Goal: Task Accomplishment & Management: Manage account settings

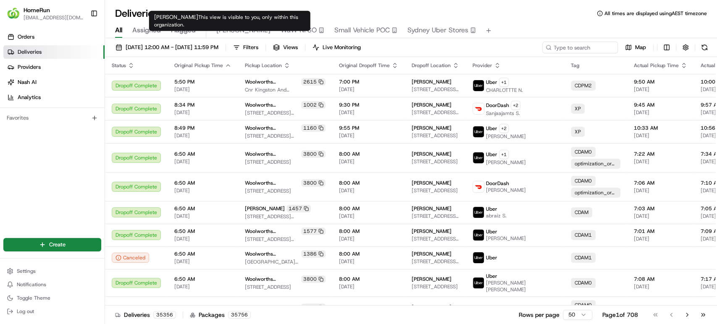
click at [227, 29] on span "[PERSON_NAME]" at bounding box center [243, 30] width 54 height 10
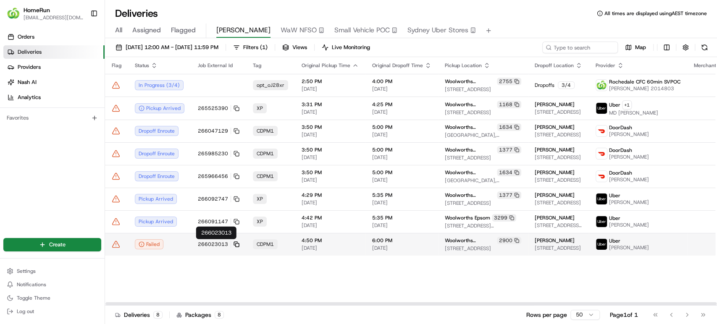
click at [233, 244] on icon at bounding box center [236, 244] width 6 height 6
click at [652, 245] on td "Uber HAOYANG T." at bounding box center [638, 244] width 98 height 23
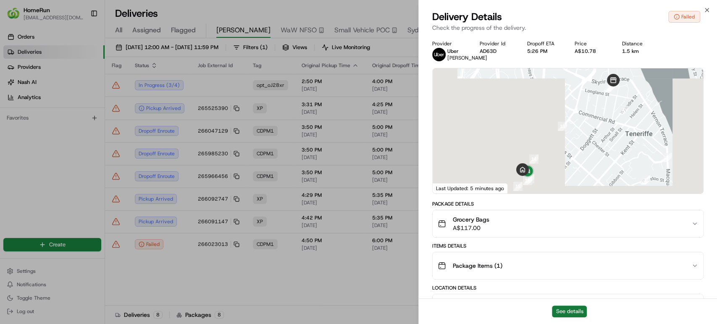
click at [572, 311] on button "See details" at bounding box center [569, 312] width 35 height 12
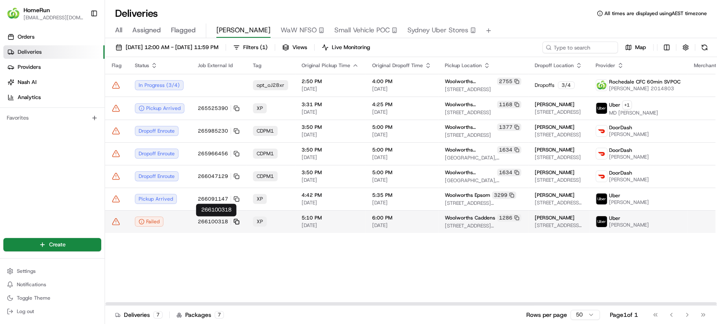
click at [234, 221] on icon at bounding box center [236, 222] width 6 height 6
click at [638, 225] on div "Uber Dhrutika P." at bounding box center [637, 221] width 85 height 13
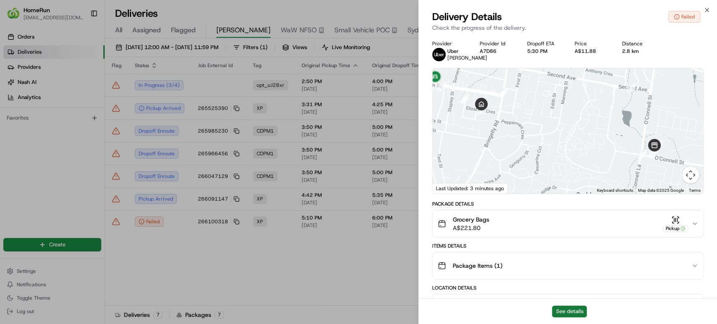
click at [571, 310] on button "See details" at bounding box center [569, 312] width 35 height 12
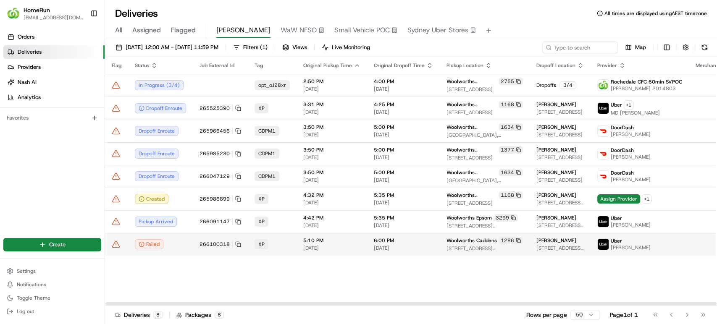
click at [114, 244] on icon at bounding box center [116, 244] width 7 height 6
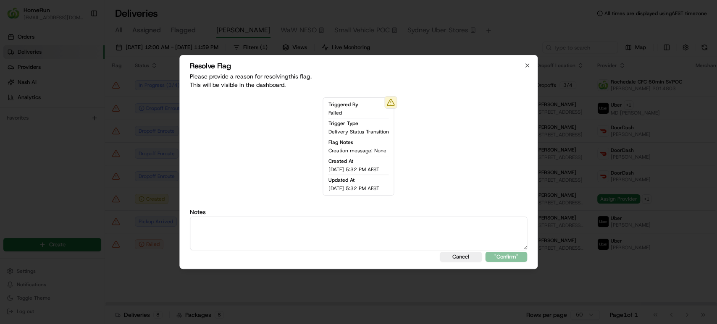
click at [299, 222] on textarea at bounding box center [359, 234] width 338 height 34
type textarea "Noification send to customer"
click at [505, 256] on button ""Confirm"" at bounding box center [506, 257] width 42 height 10
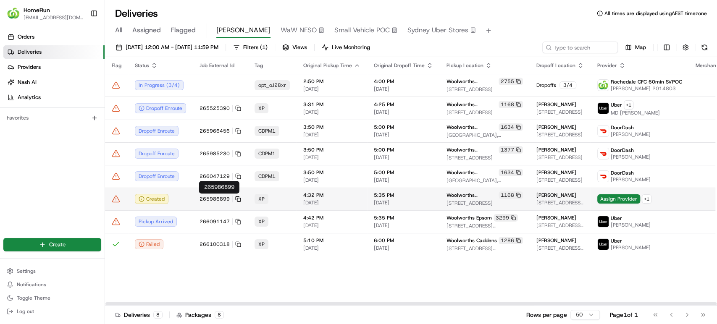
click at [237, 199] on icon at bounding box center [238, 199] width 6 height 6
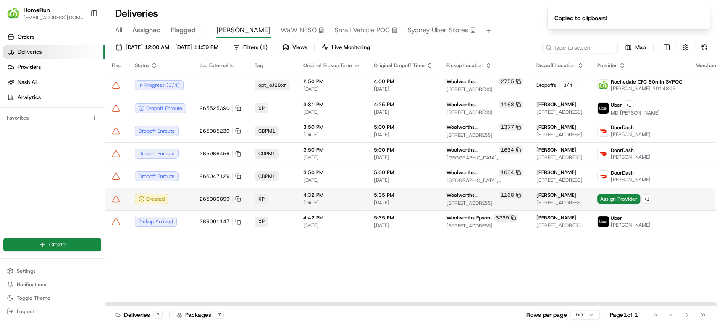
click at [643, 203] on div "Assign Provider + 1" at bounding box center [639, 198] width 85 height 9
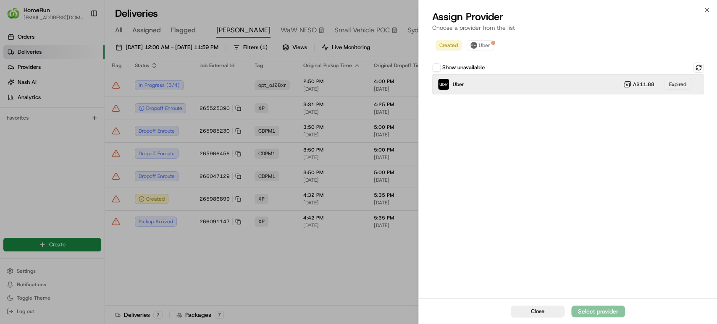
click at [554, 85] on div "Uber A$11.88 Expired" at bounding box center [567, 84] width 271 height 20
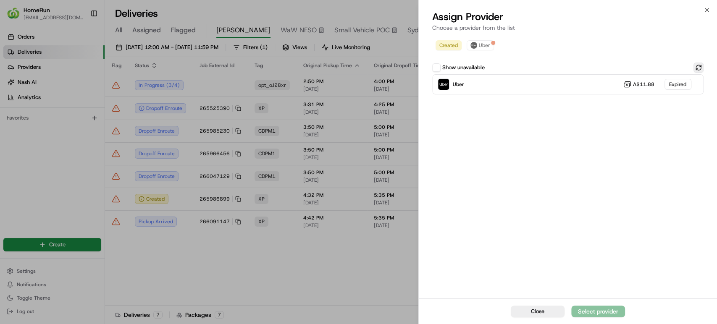
click at [699, 66] on button at bounding box center [698, 68] width 10 height 10
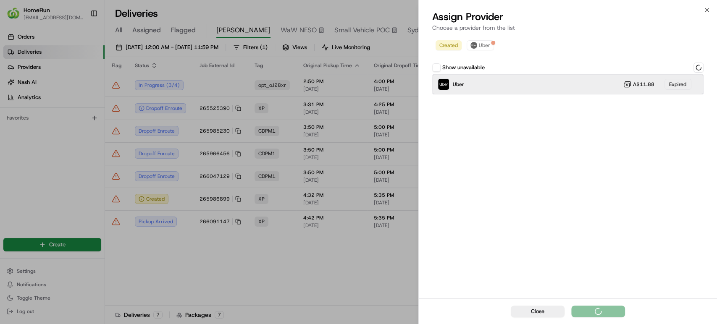
click at [529, 88] on div "Uber A$11.88 Expired" at bounding box center [567, 84] width 271 height 20
click at [545, 86] on div "Uber Dropoff ETA 58 minutes A$11.88" at bounding box center [567, 84] width 271 height 20
click at [595, 312] on div "Assign Provider" at bounding box center [597, 311] width 41 height 8
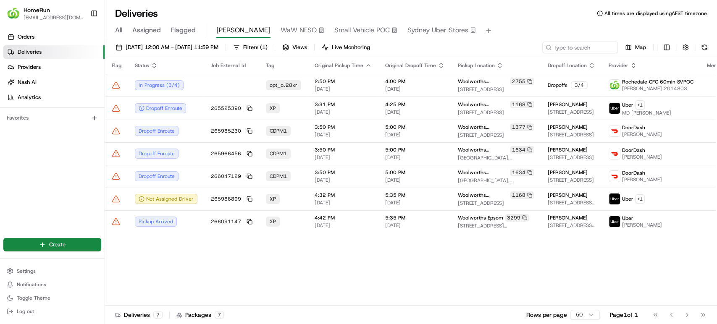
drag, startPoint x: 207, startPoint y: 269, endPoint x: 426, endPoint y: 144, distance: 251.8
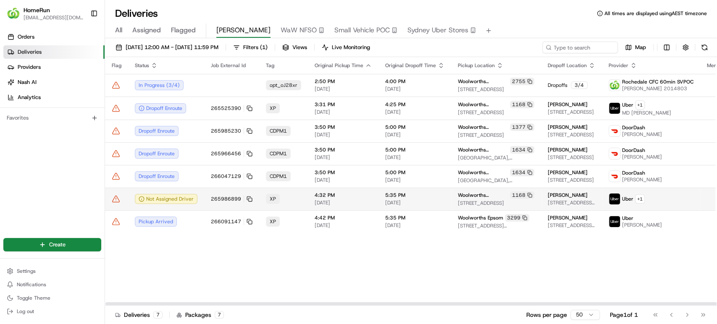
click at [295, 200] on div "XP" at bounding box center [283, 199] width 35 height 10
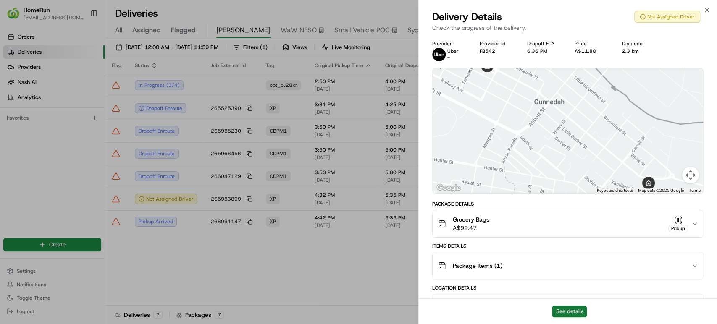
click at [573, 312] on button "See details" at bounding box center [569, 312] width 35 height 12
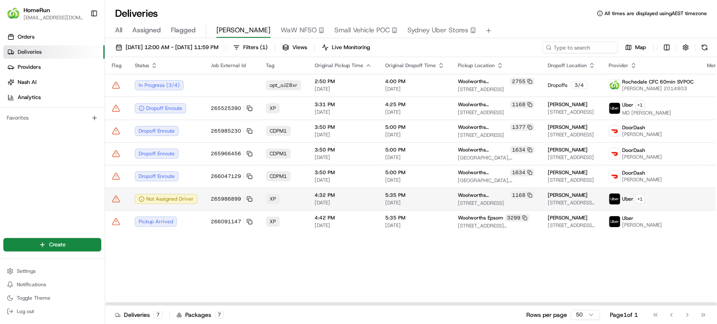
click at [113, 197] on icon at bounding box center [116, 199] width 8 height 8
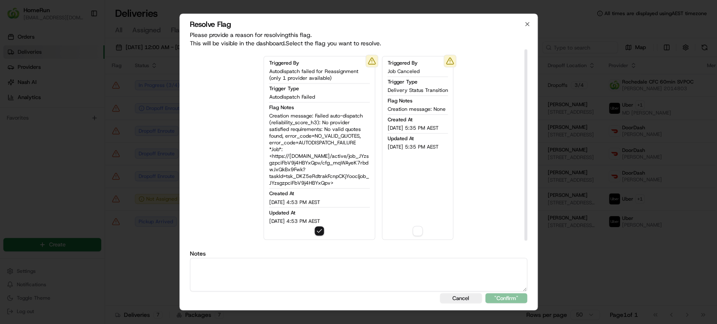
click at [418, 232] on button "button" at bounding box center [418, 231] width 10 height 10
click at [315, 232] on button "button" at bounding box center [320, 231] width 10 height 10
click at [328, 282] on textarea at bounding box center [359, 275] width 338 height 34
drag, startPoint x: 249, startPoint y: 273, endPoint x: 143, endPoint y: 271, distance: 105.8
click at [143, 271] on body "HomeRun bthakur2@woolworths.com.au Toggle Sidebar Orders Deliveries Providers N…" at bounding box center [358, 162] width 717 height 324
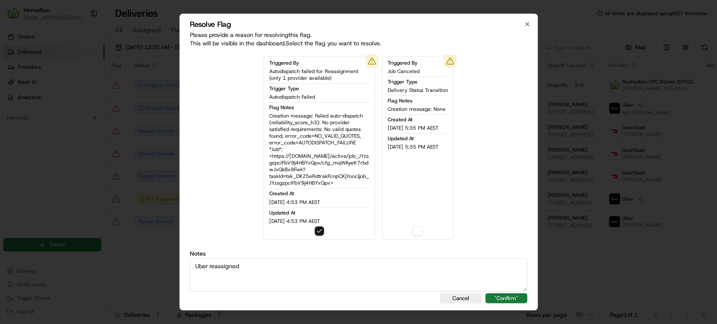
type textarea "Uber reassigned"
click at [514, 295] on button ""Confirm"" at bounding box center [506, 299] width 42 height 10
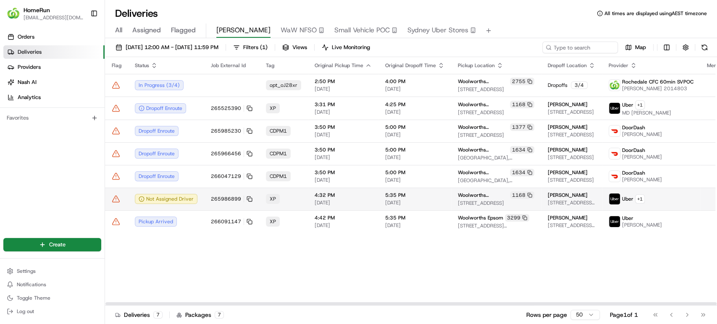
click at [117, 197] on icon at bounding box center [116, 199] width 8 height 8
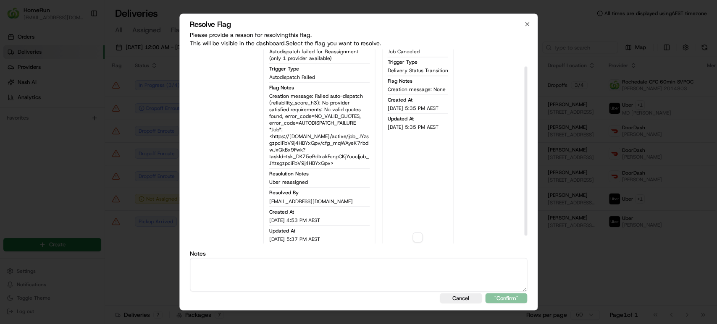
scroll to position [29, 0]
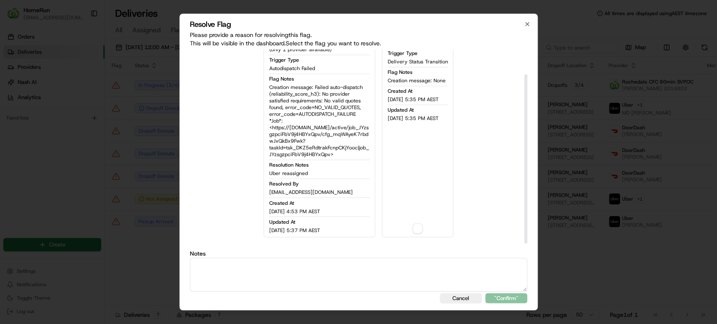
click at [417, 232] on button "button" at bounding box center [418, 228] width 10 height 10
drag, startPoint x: 322, startPoint y: 285, endPoint x: 383, endPoint y: 279, distance: 60.8
click at [322, 284] on textarea at bounding box center [359, 275] width 338 height 34
paste textarea "Uber reassigned"
type textarea "Uber reassigned"
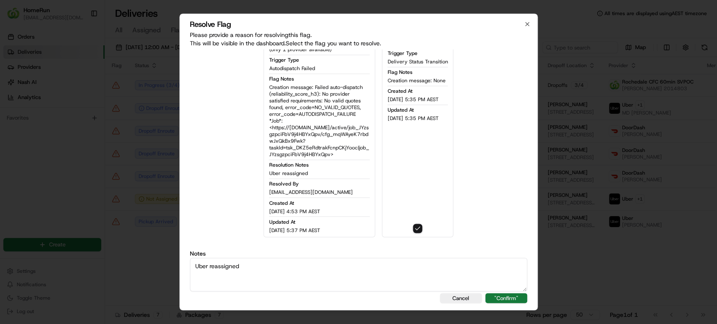
click at [501, 301] on button ""Confirm"" at bounding box center [506, 299] width 42 height 10
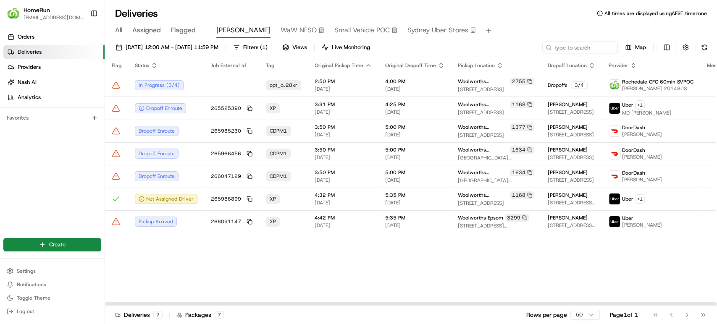
click at [217, 273] on div "Flag Status Job External Id Tag Original Pickup Time Original Dropoff Time Pick…" at bounding box center [457, 181] width 705 height 249
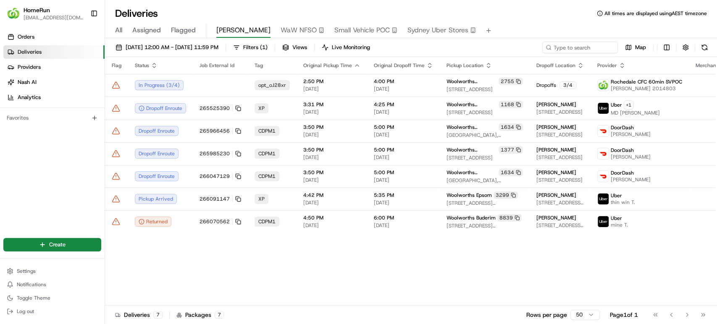
click at [160, 29] on span "Assigned" at bounding box center [146, 30] width 29 height 10
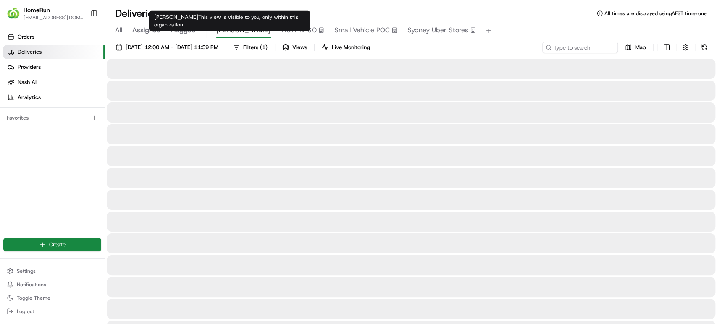
click at [225, 29] on span "Bijay" at bounding box center [243, 30] width 54 height 10
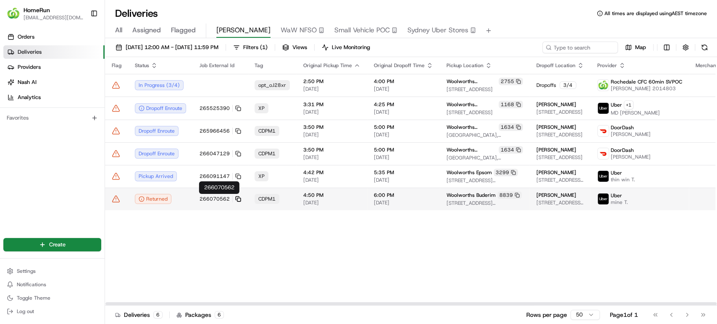
click at [235, 199] on icon at bounding box center [238, 199] width 6 height 6
click at [689, 201] on td at bounding box center [707, 199] width 36 height 23
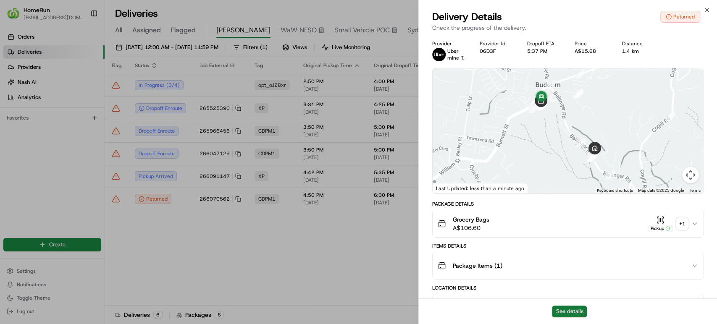
click at [574, 311] on button "See details" at bounding box center [569, 312] width 35 height 12
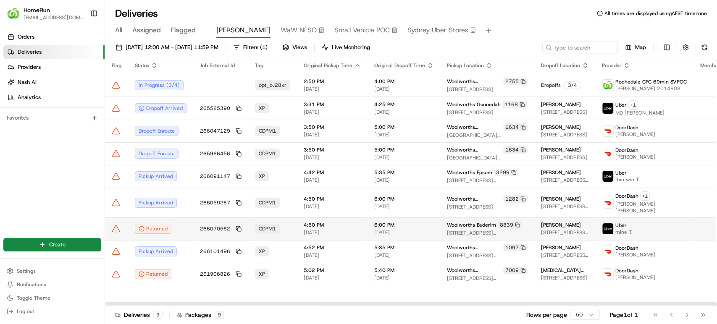
click at [115, 225] on icon at bounding box center [116, 229] width 8 height 8
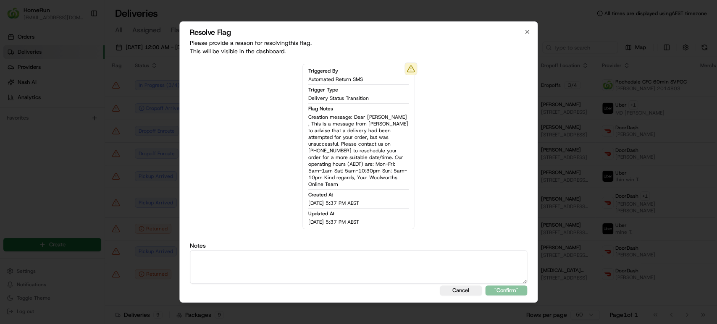
click at [294, 257] on textarea at bounding box center [359, 267] width 338 height 34
type textarea "Notification send to customer !"
click at [512, 286] on button ""Confirm"" at bounding box center [506, 291] width 42 height 10
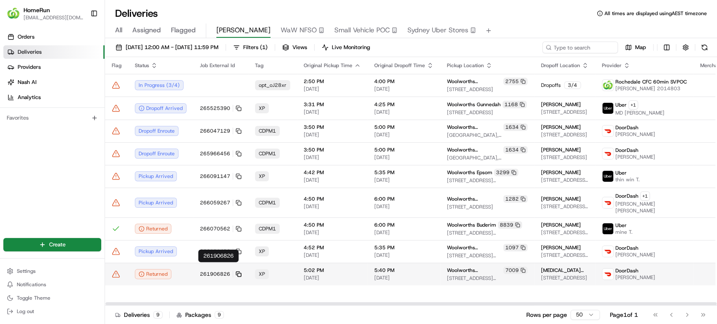
click at [236, 271] on icon at bounding box center [239, 274] width 6 height 6
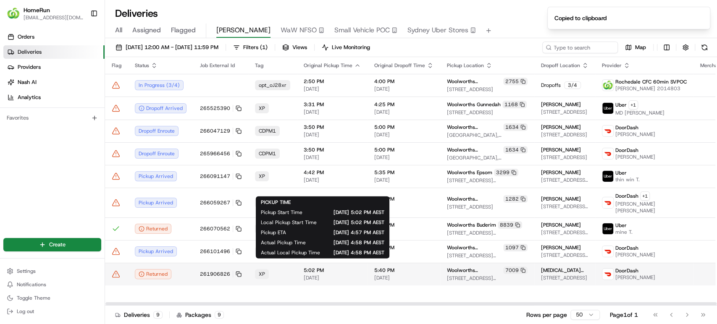
click at [338, 275] on span "[DATE]" at bounding box center [332, 278] width 57 height 7
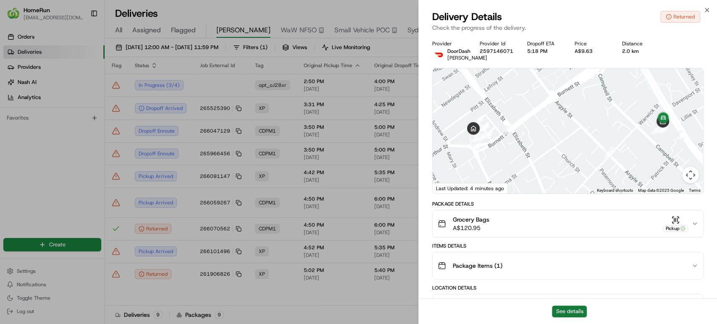
click at [568, 311] on button "See details" at bounding box center [569, 312] width 35 height 12
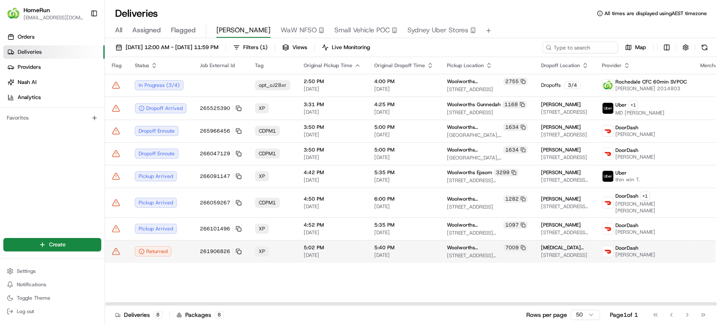
click at [116, 247] on icon at bounding box center [116, 251] width 8 height 8
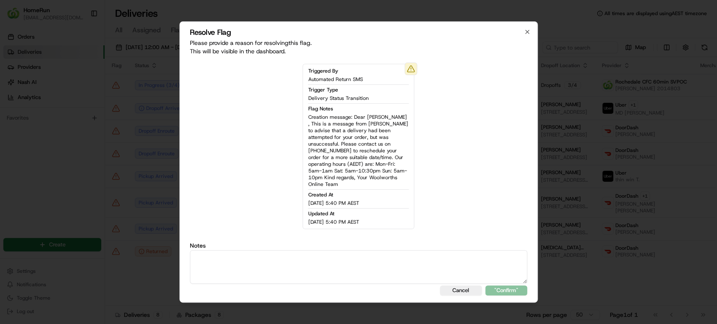
click at [369, 272] on textarea at bounding box center [359, 267] width 338 height 34
type textarea "Return SMS Sent 23/08/2025 5:40 PM"
click at [503, 286] on button ""Confirm"" at bounding box center [506, 291] width 42 height 10
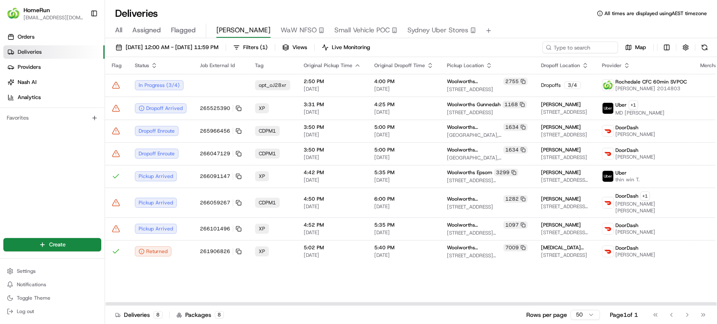
click at [279, 274] on div "Flag Status Job External Id Tag Original Pickup Time Original Dropoff Time Pick…" at bounding box center [454, 181] width 699 height 249
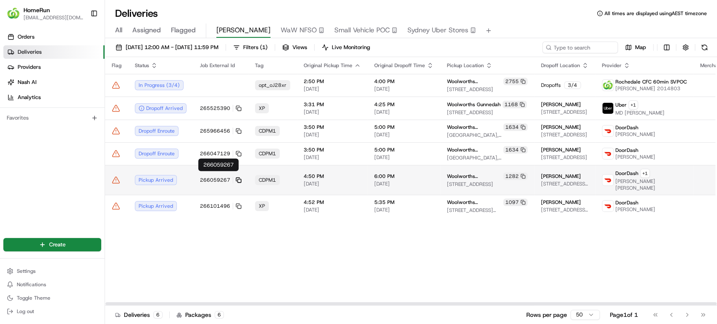
click at [237, 177] on icon at bounding box center [239, 180] width 6 height 6
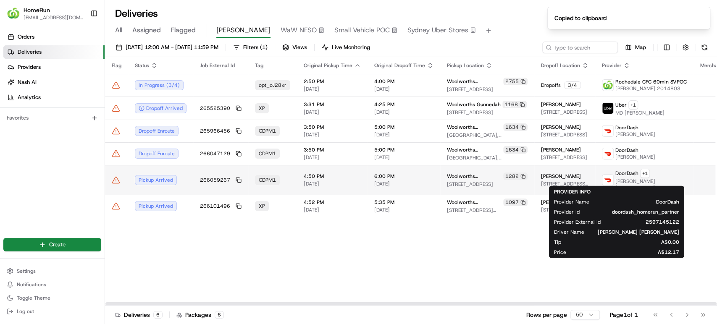
click at [634, 174] on div "DoorDash + 1" at bounding box center [650, 173] width 71 height 9
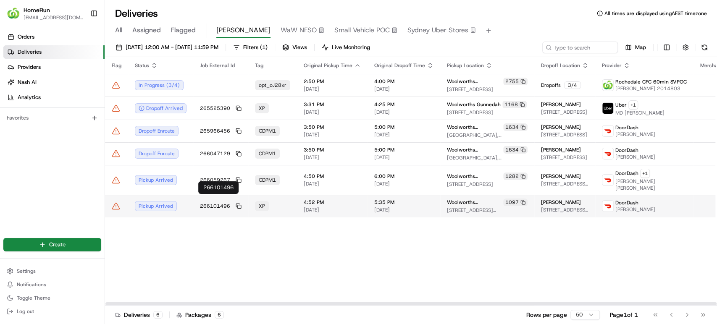
click at [208, 194] on body "HomeRun bthakur2@woolworths.com.au Toggle Sidebar Orders Deliveries Providers N…" at bounding box center [358, 162] width 717 height 324
click at [367, 200] on td "5:35 PM 23/08/2025" at bounding box center [403, 206] width 73 height 23
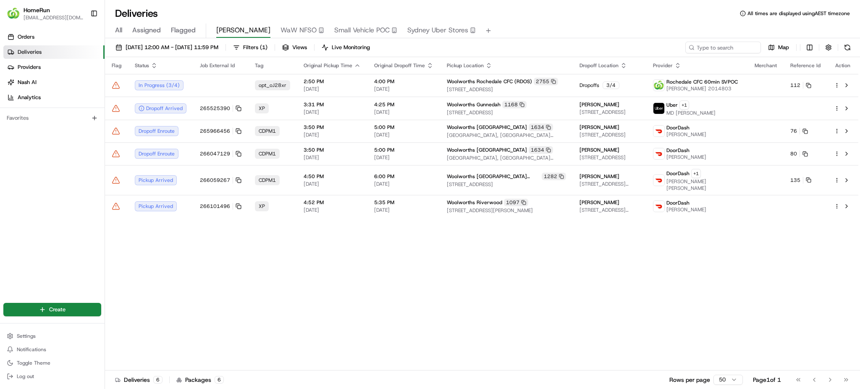
click at [151, 29] on span "Assigned" at bounding box center [146, 30] width 29 height 10
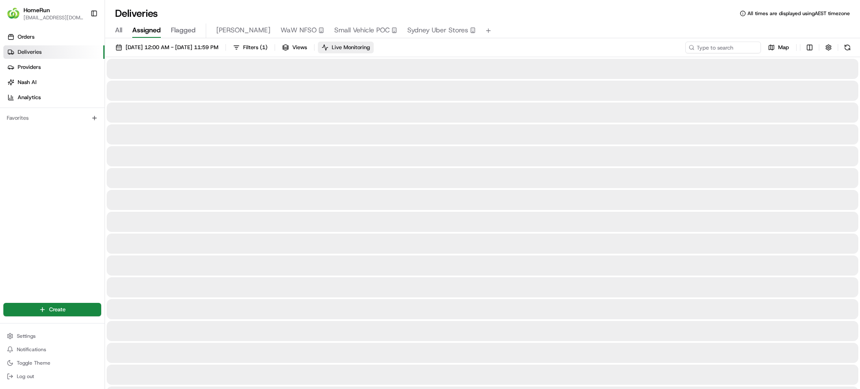
click at [364, 42] on button "Live Monitoring" at bounding box center [346, 48] width 56 height 12
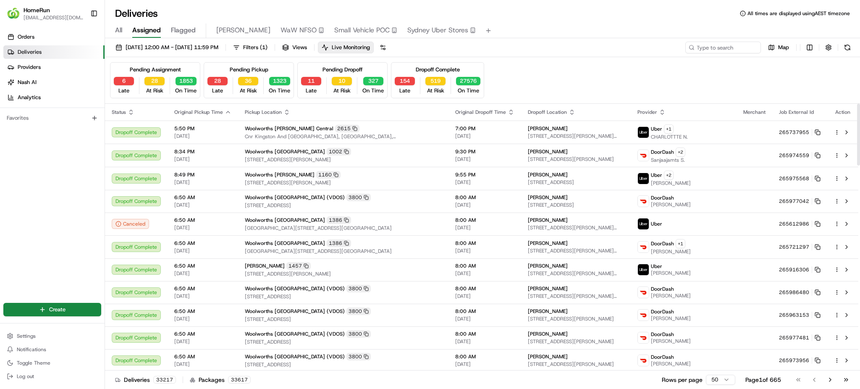
click at [130, 88] on div "6 Late" at bounding box center [123, 86] width 27 height 18
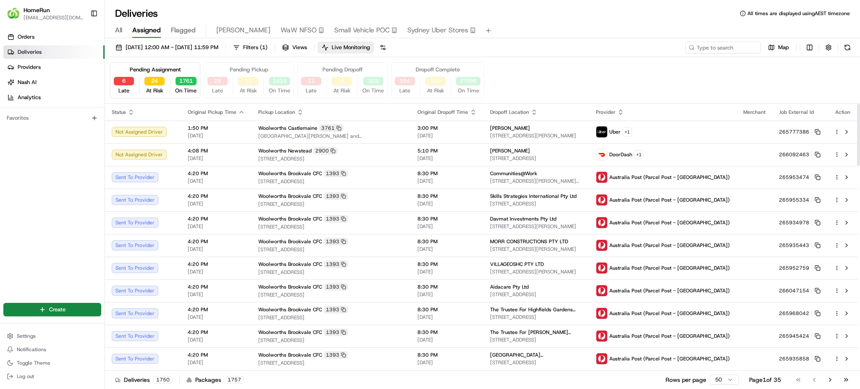
click at [226, 30] on span "Bijay" at bounding box center [243, 30] width 54 height 10
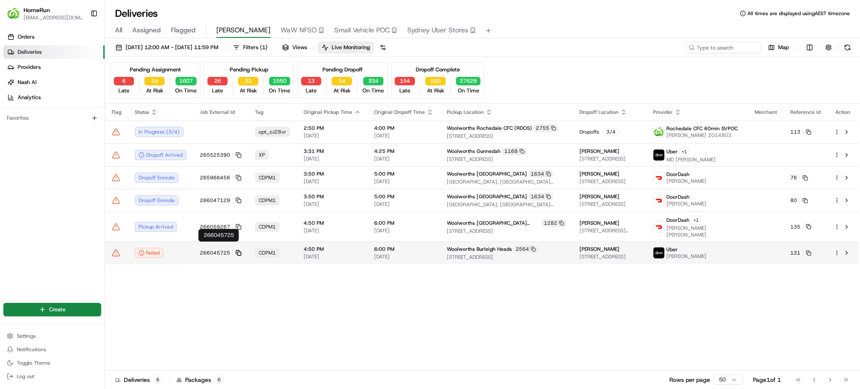
click at [238, 252] on rect at bounding box center [239, 253] width 3 height 3
click at [716, 254] on td "Uber LUCAS S." at bounding box center [697, 252] width 102 height 23
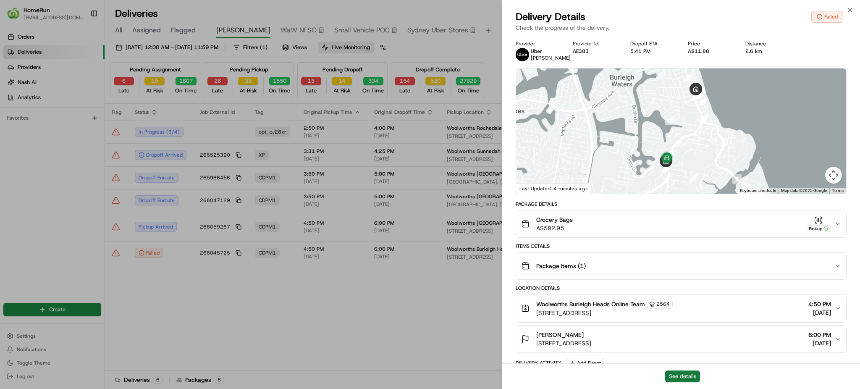
click at [688, 324] on button "See details" at bounding box center [682, 376] width 35 height 12
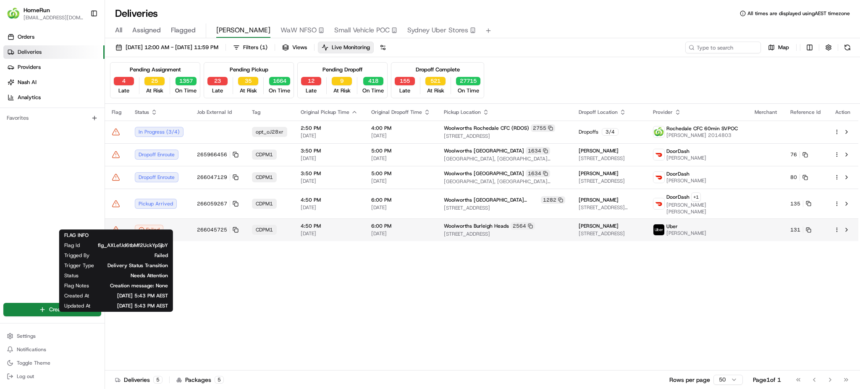
click at [115, 225] on icon at bounding box center [116, 229] width 8 height 8
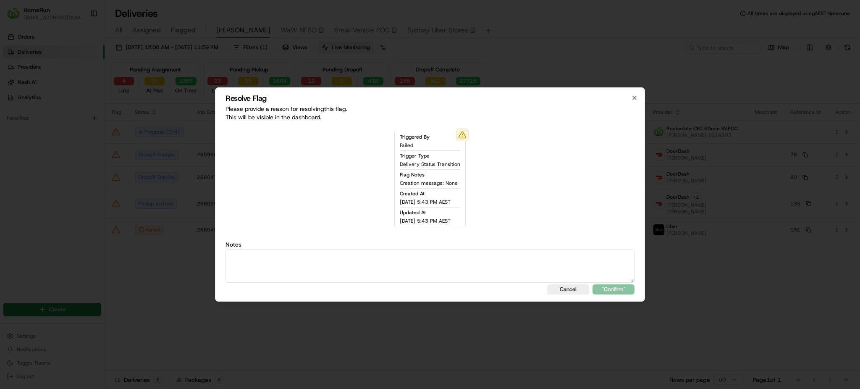
click at [347, 248] on div "Notes" at bounding box center [429, 261] width 409 height 41
click at [337, 270] on textarea at bounding box center [429, 266] width 409 height 34
type textarea "Notification send to customer !!"
click at [610, 291] on button ""Confirm"" at bounding box center [613, 289] width 42 height 10
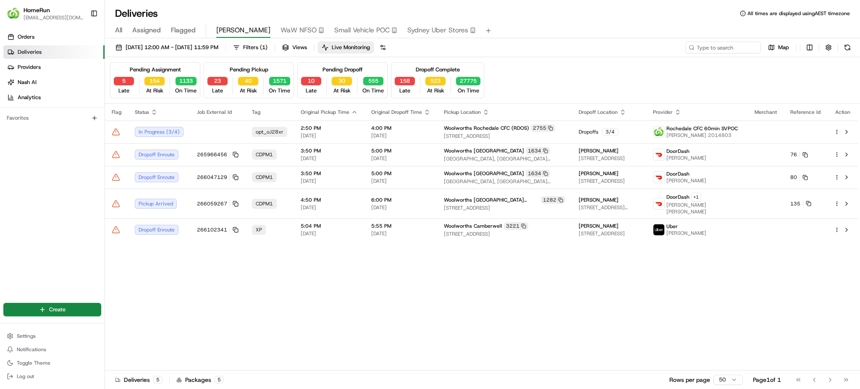
click at [237, 291] on div "Flag Status Job External Id Tag Original Pickup Time Original Dropoff Time Pick…" at bounding box center [481, 237] width 753 height 267
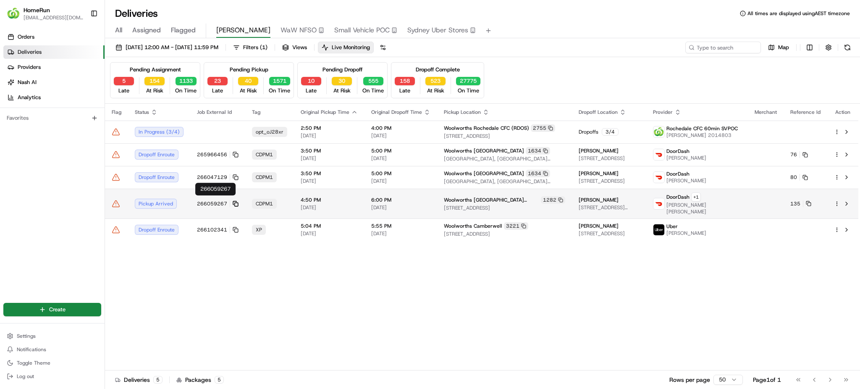
click at [235, 201] on icon at bounding box center [236, 204] width 6 height 6
click at [716, 203] on td at bounding box center [766, 204] width 36 height 30
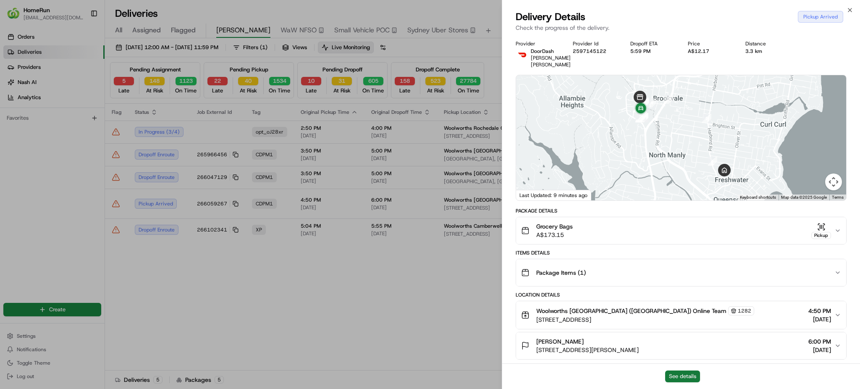
click at [690, 324] on button "See details" at bounding box center [682, 376] width 35 height 12
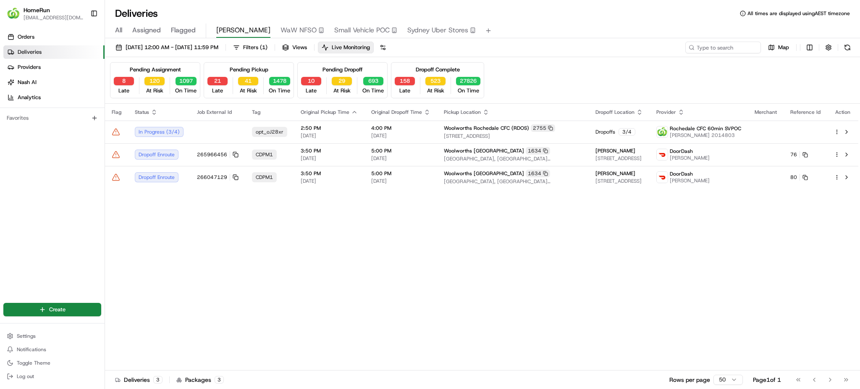
click at [345, 262] on div "Flag Status Job External Id Tag Original Pickup Time Original Dropoff Time Pick…" at bounding box center [481, 237] width 753 height 267
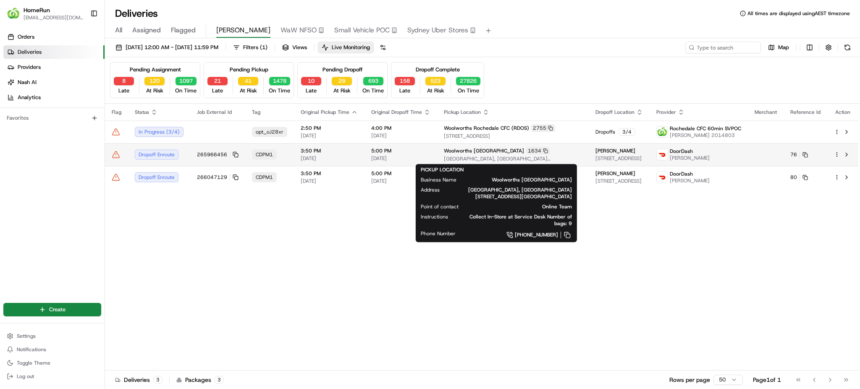
click at [536, 151] on div "Woolworths Lake Haven 1634" at bounding box center [513, 151] width 138 height 8
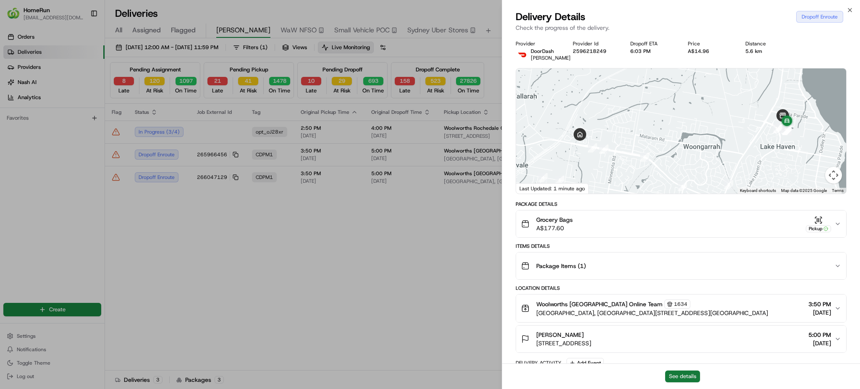
click at [684, 324] on button "See details" at bounding box center [682, 376] width 35 height 12
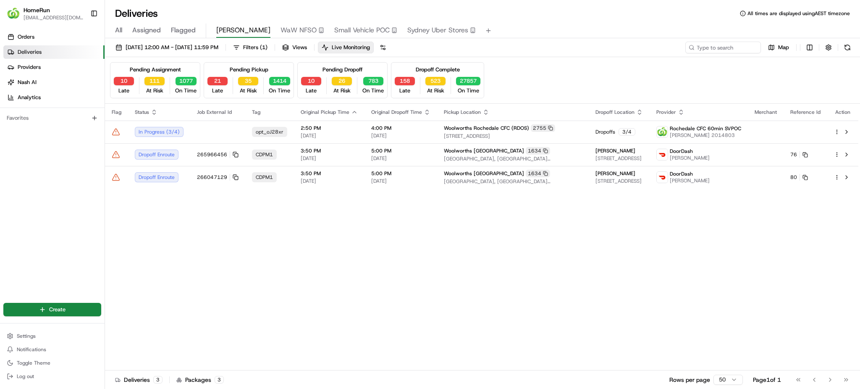
click at [246, 266] on div "Flag Status Job External Id Tag Original Pickup Time Original Dropoff Time Pick…" at bounding box center [481, 237] width 753 height 267
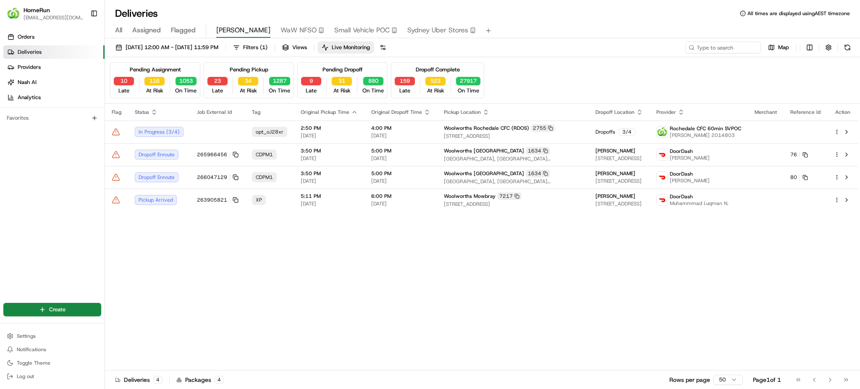
click at [285, 262] on div "Flag Status Job External Id Tag Original Pickup Time Original Dropoff Time Pick…" at bounding box center [481, 237] width 753 height 267
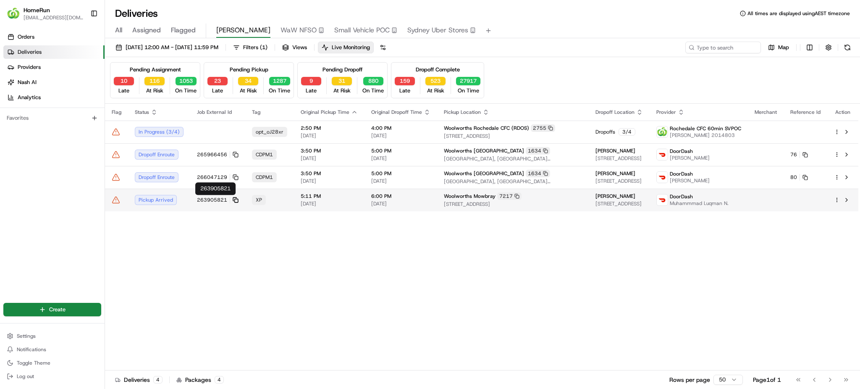
click at [233, 199] on icon at bounding box center [234, 198] width 3 height 3
click at [716, 202] on button at bounding box center [846, 200] width 10 height 10
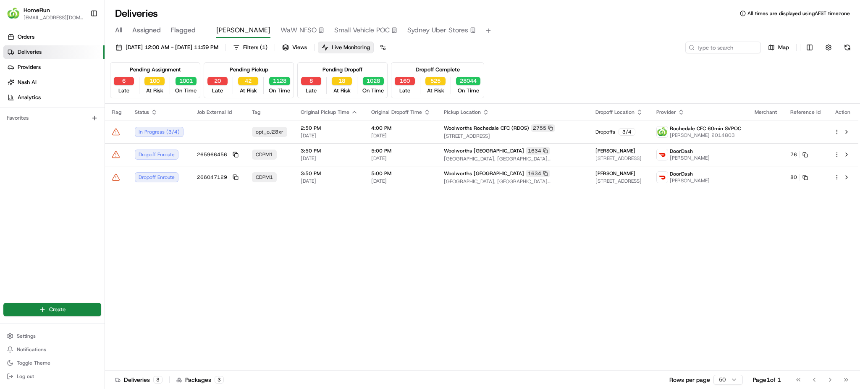
click at [299, 285] on div "Flag Status Job External Id Tag Original Pickup Time Original Dropoff Time Pick…" at bounding box center [481, 237] width 753 height 267
click at [197, 246] on div "Flag Status Job External Id Tag Original Pickup Time Original Dropoff Time Pick…" at bounding box center [481, 237] width 753 height 267
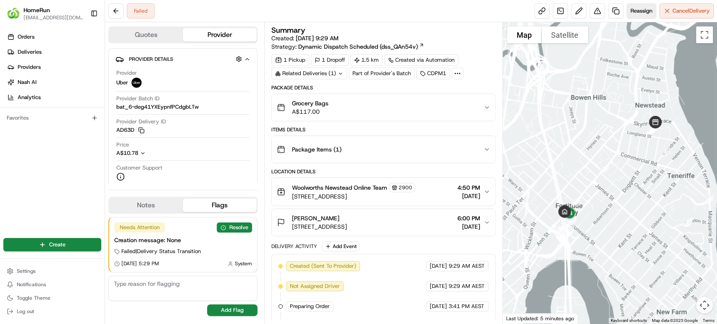
click at [642, 11] on span "Reassign" at bounding box center [641, 11] width 22 height 8
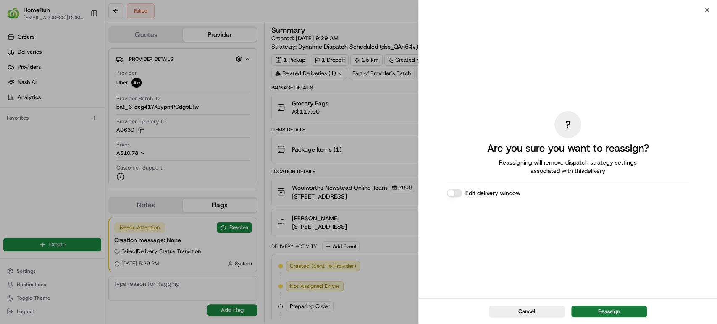
click at [604, 313] on button "Reassign" at bounding box center [609, 312] width 76 height 12
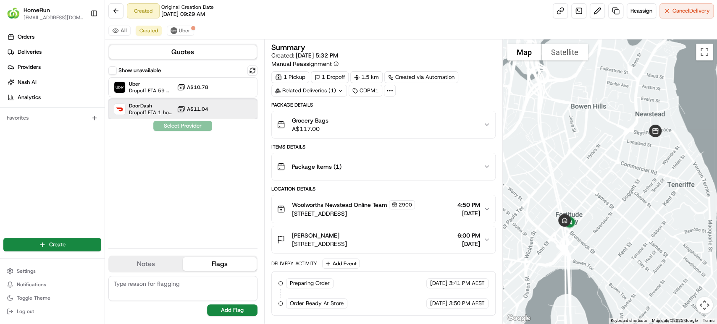
click at [168, 107] on span "DoorDash" at bounding box center [151, 105] width 45 height 7
click at [180, 128] on button "Assign Provider" at bounding box center [183, 126] width 60 height 10
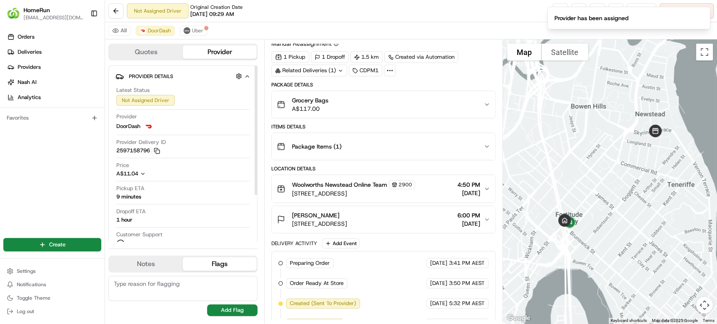
scroll to position [35, 0]
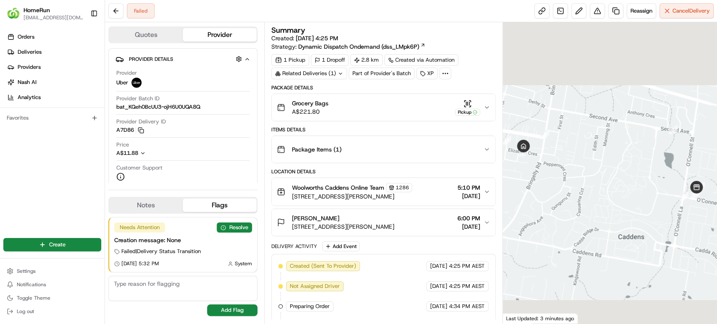
scroll to position [218, 0]
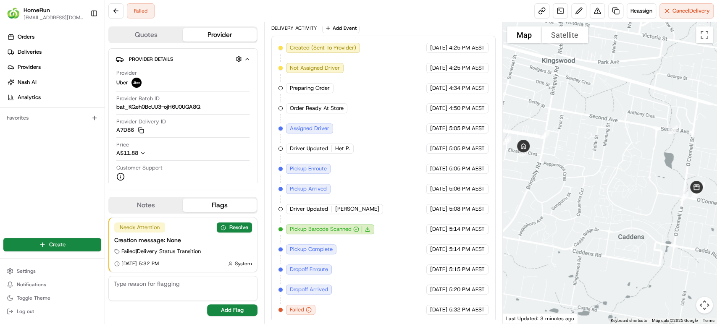
drag, startPoint x: 307, startPoint y: 293, endPoint x: 333, endPoint y: 296, distance: 26.2
drag, startPoint x: 306, startPoint y: 295, endPoint x: 332, endPoint y: 294, distance: 25.6
click at [332, 294] on div "Reason: app_issue Reason: app_issue" at bounding box center [307, 295] width 55 height 18
copy div "app_issue"
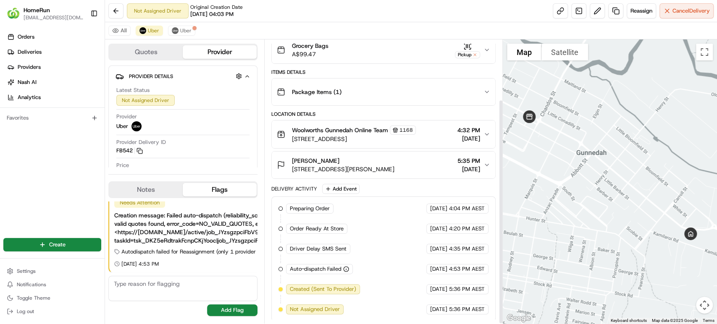
scroll to position [75, 0]
click at [168, 27] on button "Uber" at bounding box center [181, 31] width 27 height 10
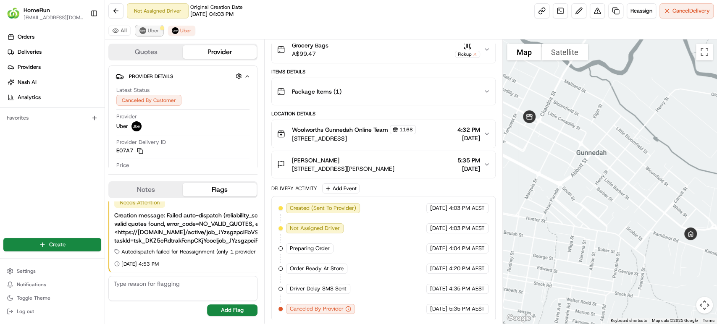
click at [148, 30] on span "Uber" at bounding box center [153, 30] width 11 height 7
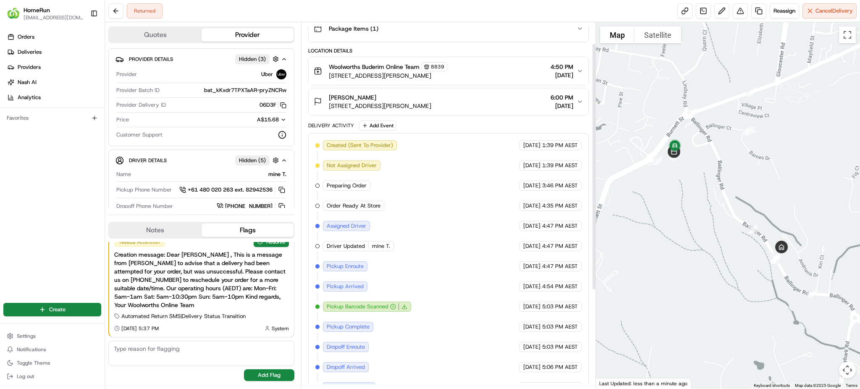
scroll to position [177, 0]
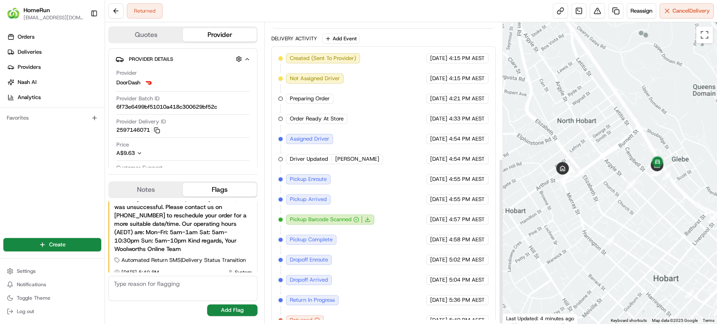
scroll to position [246, 0]
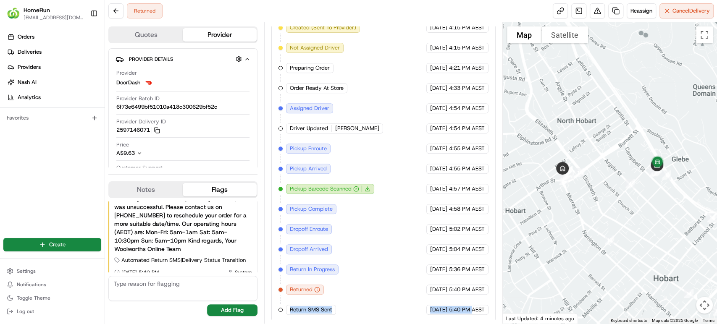
drag, startPoint x: 289, startPoint y: 308, endPoint x: 472, endPoint y: 307, distance: 183.5
click at [472, 307] on div "Created (Sent To Provider) DoorDash [DATE] 4:15 PM AEST Not Assigned Driver Doo…" at bounding box center [383, 169] width 210 height 292
click at [144, 286] on textarea at bounding box center [182, 288] width 149 height 25
paste textarea "Return SMS Sent [DATE] 5:40 PM"
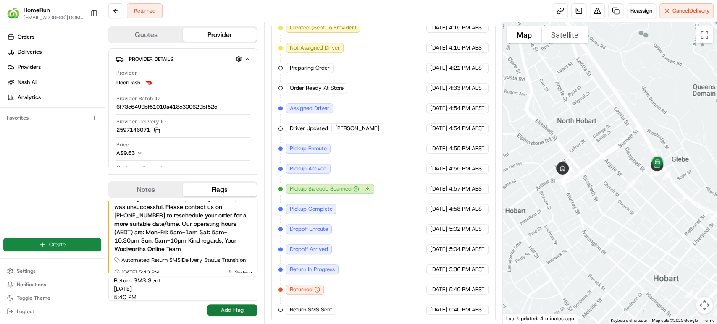
type textarea "Return SMS Sent [DATE] 5:40 PM"
click at [225, 310] on button "Add Flag" at bounding box center [232, 310] width 50 height 12
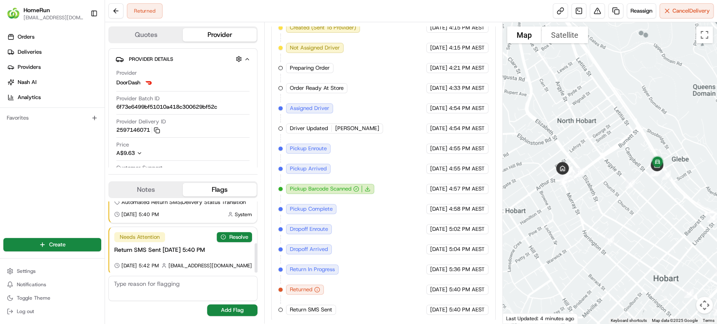
scroll to position [100, 0]
click at [228, 233] on button "Resolve" at bounding box center [234, 238] width 35 height 10
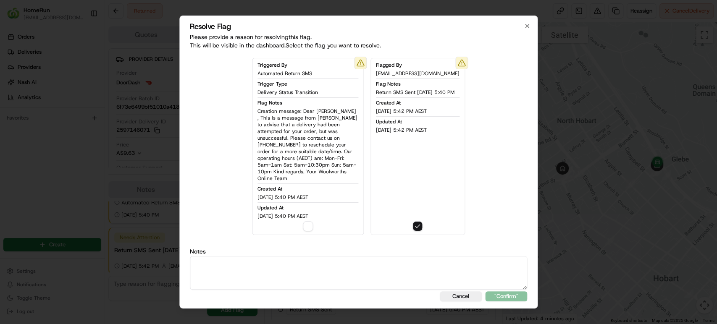
click at [303, 222] on button "button" at bounding box center [308, 226] width 10 height 10
click at [297, 266] on textarea at bounding box center [359, 273] width 338 height 34
paste textarea "Return SMS Sent 23/08/2025 5:40 PM"
type textarea "Return SMS Sent 23/08/2025 5:40 PM"
click at [491, 295] on button ""Confirm"" at bounding box center [506, 296] width 42 height 10
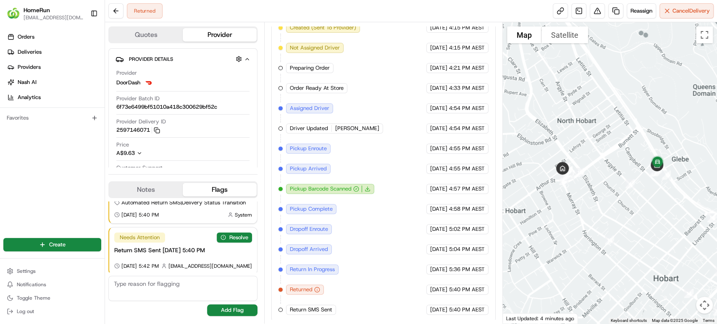
scroll to position [118, 0]
click at [234, 231] on button "Resolve" at bounding box center [234, 236] width 35 height 10
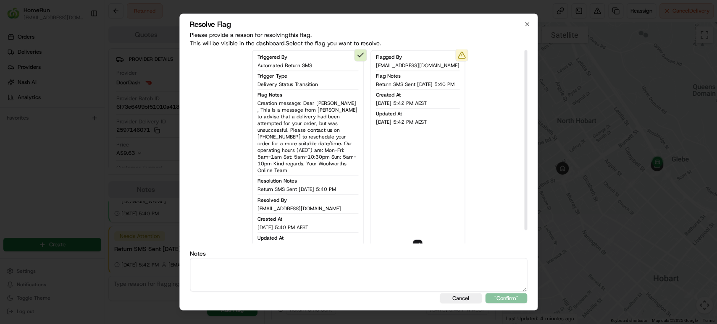
scroll to position [15, 0]
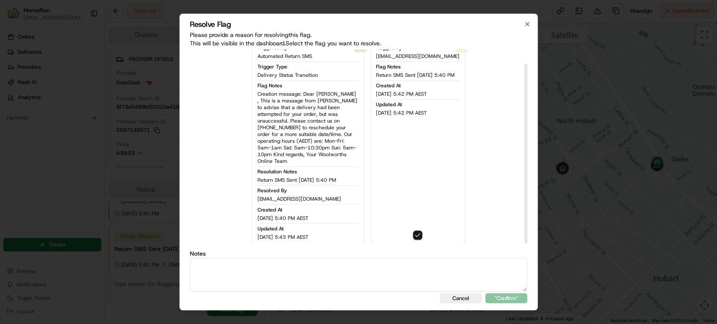
click at [306, 265] on textarea at bounding box center [359, 275] width 338 height 34
paste textarea "Return SMS Sent 23/08/2025 5:40 PM"
type textarea "Return SMS Sent 23/08/2025 5:40 PM"
click at [525, 296] on button ""Confirm"" at bounding box center [506, 299] width 42 height 10
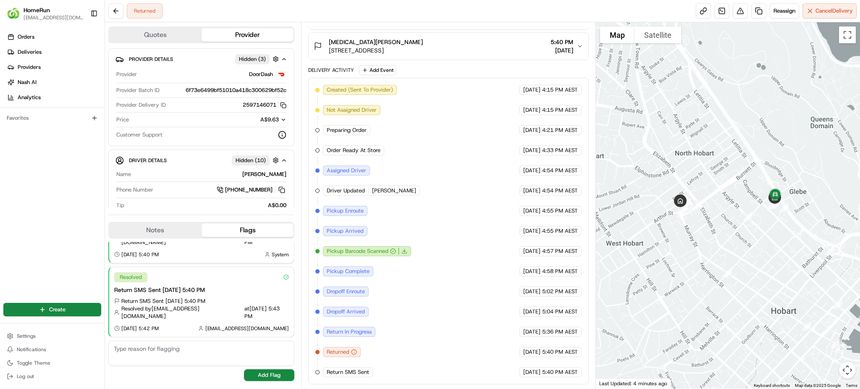
scroll to position [177, 0]
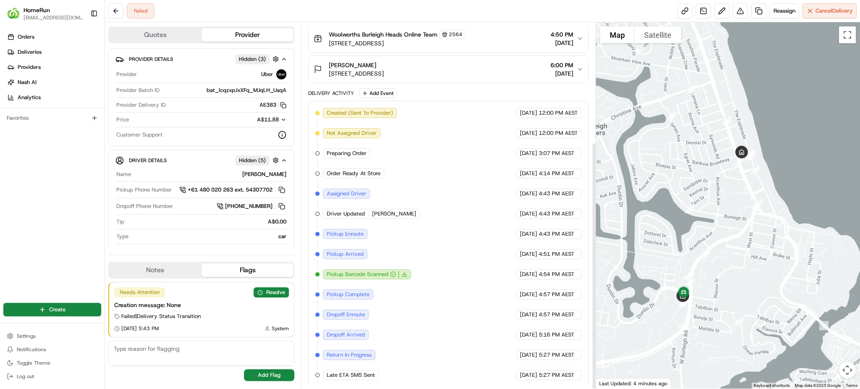
scroll to position [177, 0]
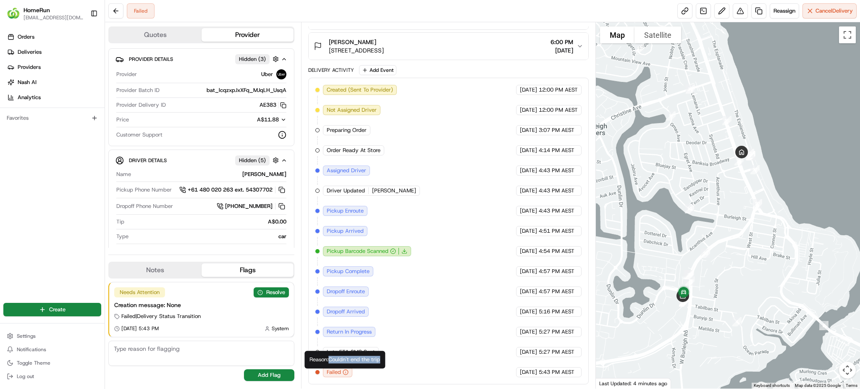
drag, startPoint x: 330, startPoint y: 357, endPoint x: 386, endPoint y: 362, distance: 56.5
click at [385, 362] on div "Reason: Couldn't end the trip Reason: Couldn't end the trip" at bounding box center [344, 360] width 81 height 18
copy div "Couldn't end the trip"
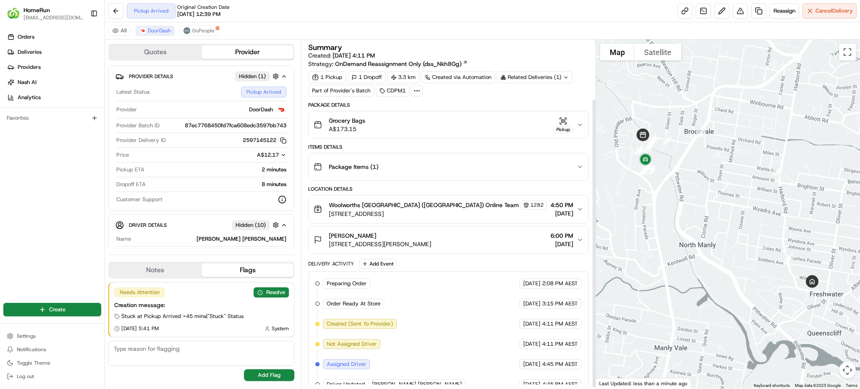
scroll to position [73, 0]
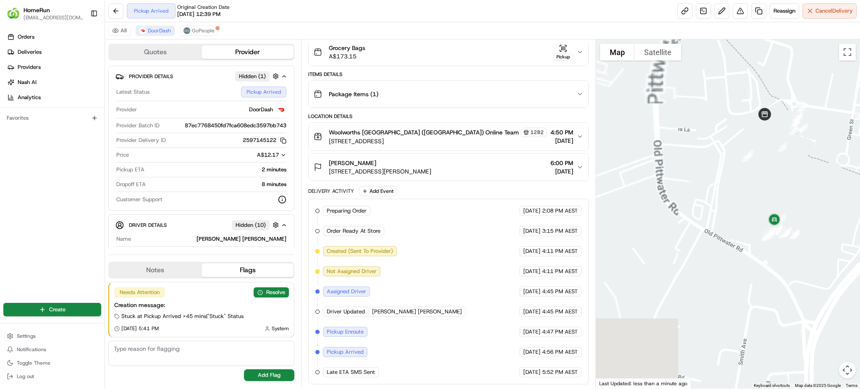
drag, startPoint x: 633, startPoint y: 178, endPoint x: 808, endPoint y: 178, distance: 174.7
click at [808, 178] on div at bounding box center [728, 213] width 264 height 349
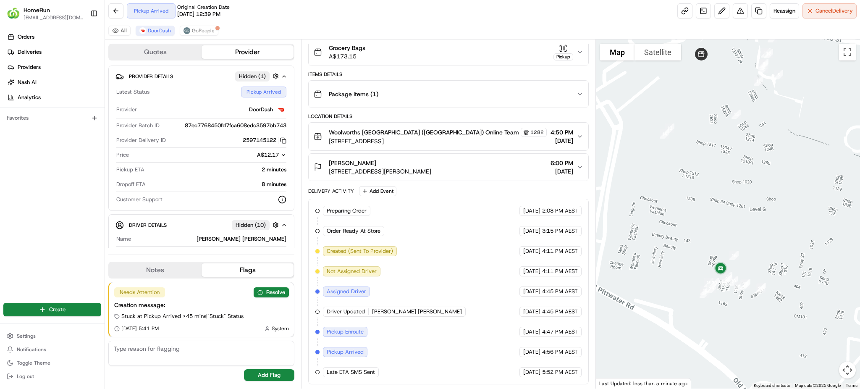
drag, startPoint x: 781, startPoint y: 284, endPoint x: 726, endPoint y: 214, distance: 90.0
click at [726, 214] on div at bounding box center [728, 213] width 264 height 349
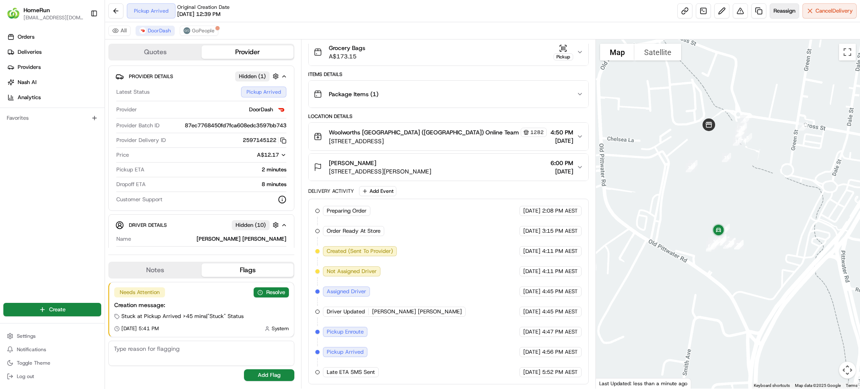
click at [783, 7] on span "Reassign" at bounding box center [784, 11] width 22 height 8
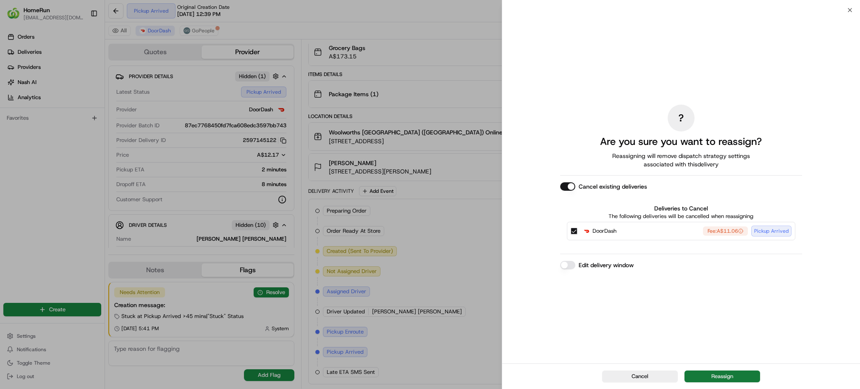
click at [710, 375] on button "Reassign" at bounding box center [722, 376] width 76 height 12
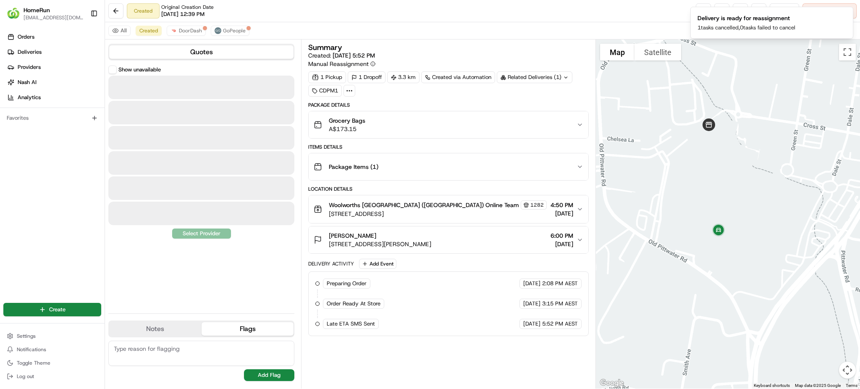
scroll to position [0, 0]
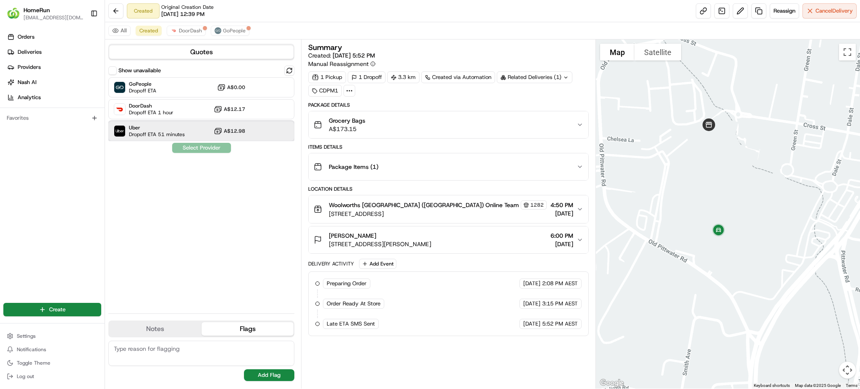
click at [173, 135] on span "Dropoff ETA 51 minutes" at bounding box center [157, 134] width 56 height 7
click at [197, 147] on button "Assign Provider" at bounding box center [202, 148] width 60 height 10
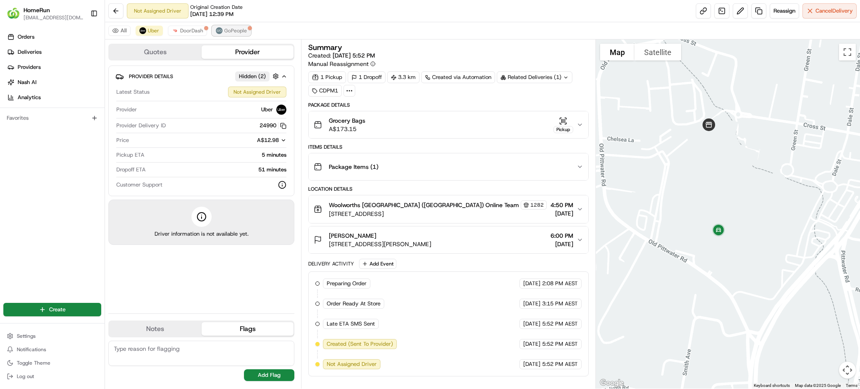
click at [231, 34] on button "GoPeople" at bounding box center [231, 31] width 39 height 10
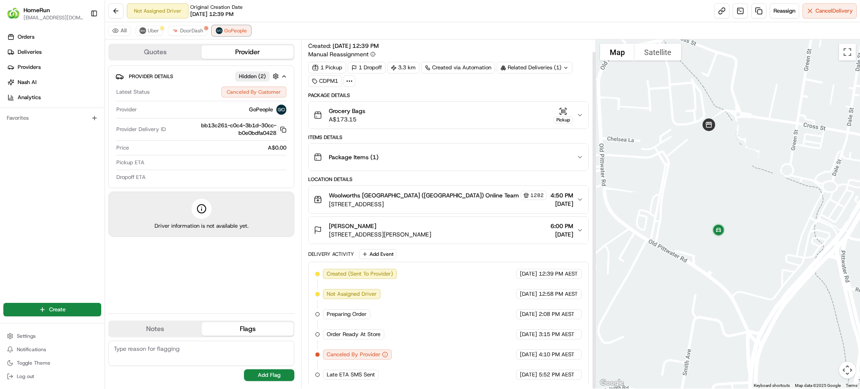
scroll to position [12, 0]
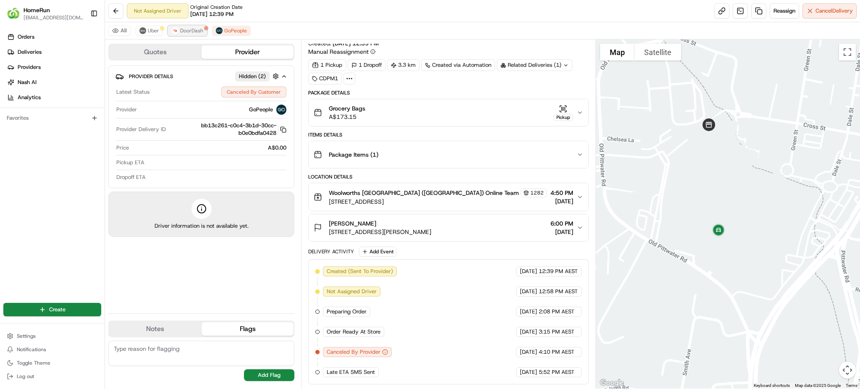
click at [196, 31] on span "DoorDash" at bounding box center [191, 30] width 23 height 7
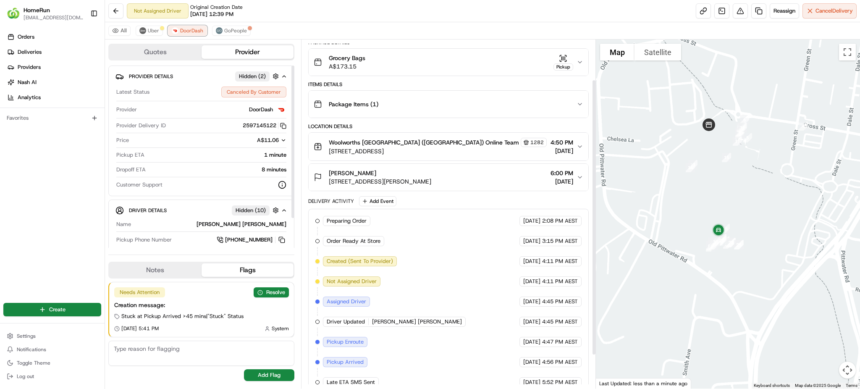
scroll to position [93, 0]
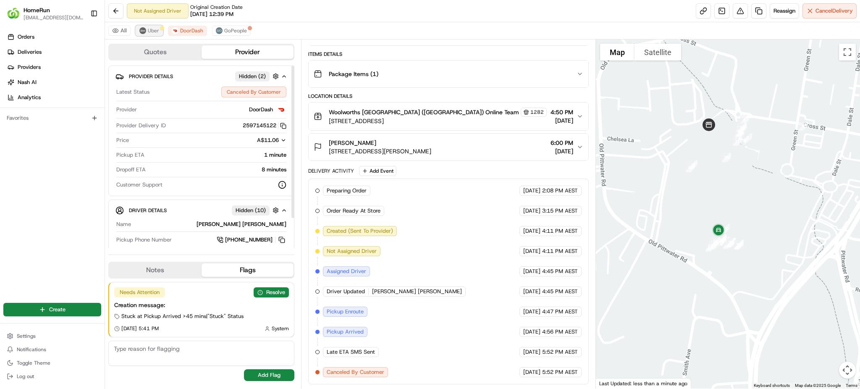
click at [156, 31] on span "Uber" at bounding box center [153, 30] width 11 height 7
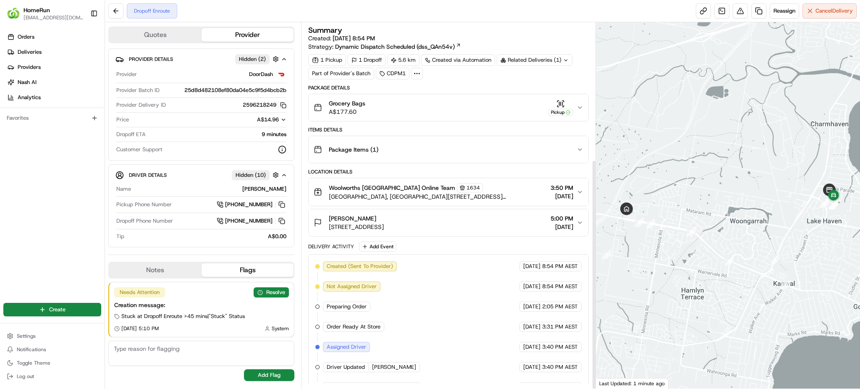
scroll to position [218, 0]
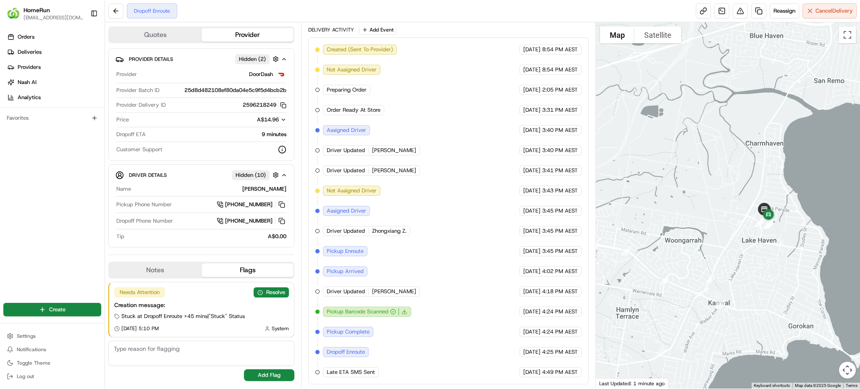
drag, startPoint x: 817, startPoint y: 228, endPoint x: 727, endPoint y: 255, distance: 93.3
click at [727, 255] on div at bounding box center [728, 205] width 264 height 366
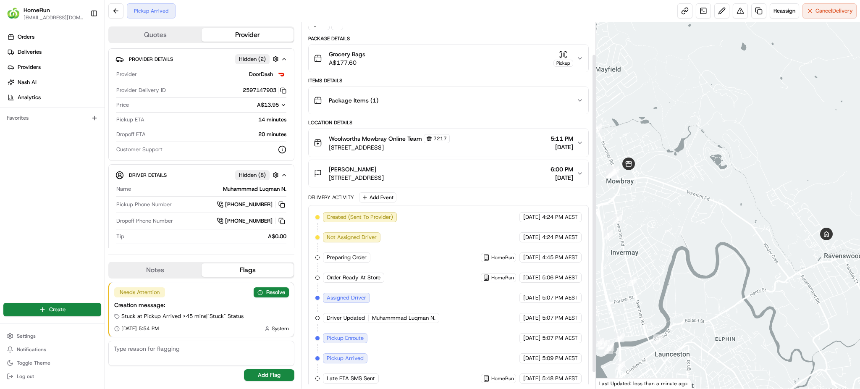
scroll to position [56, 0]
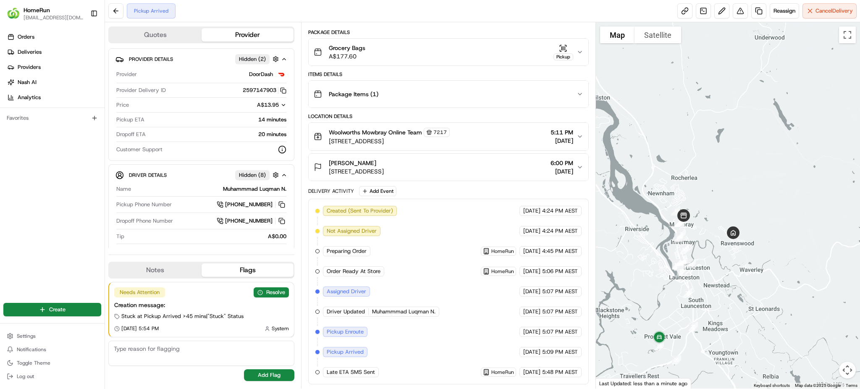
click at [785, 2] on div "Pickup Arrived Reassign Cancel Delivery" at bounding box center [482, 11] width 755 height 22
click at [775, 16] on button "Reassign" at bounding box center [784, 10] width 29 height 15
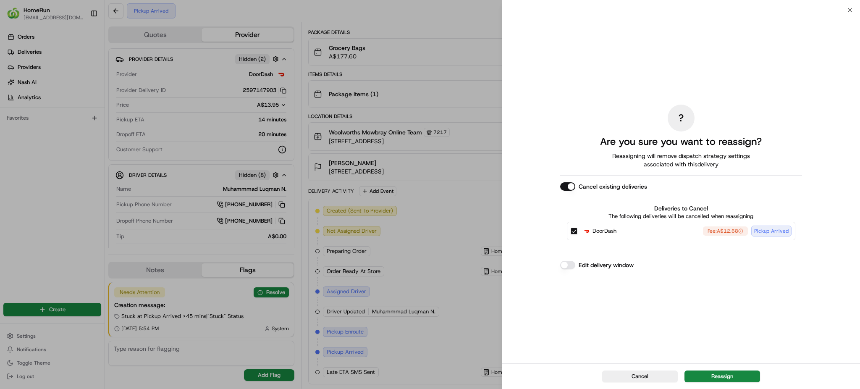
click at [570, 186] on button "Cancel existing deliveries" at bounding box center [567, 186] width 15 height 8
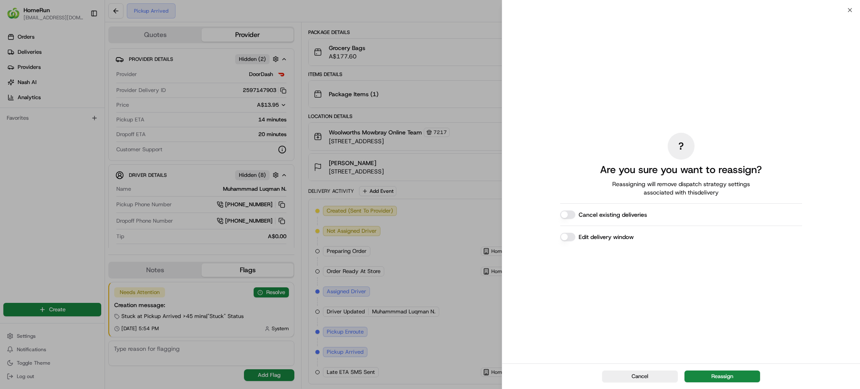
click at [723, 375] on button "Reassign" at bounding box center [722, 376] width 76 height 12
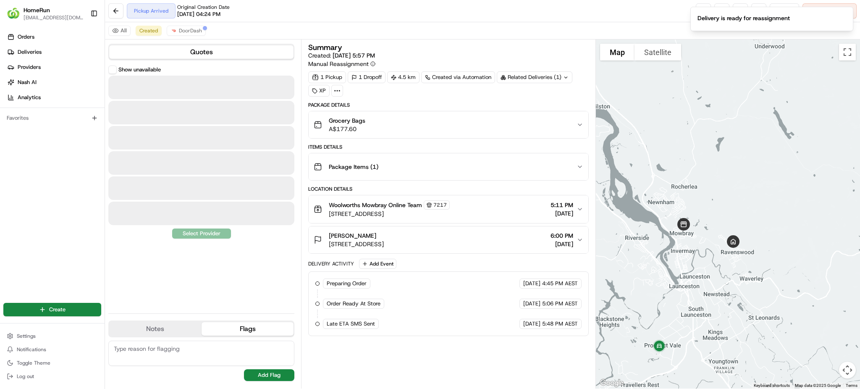
scroll to position [0, 0]
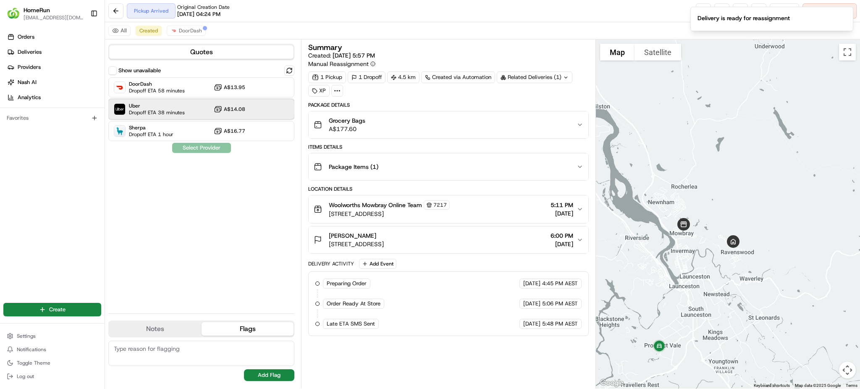
click at [176, 115] on span "Dropoff ETA 38 minutes" at bounding box center [157, 112] width 56 height 7
click at [204, 146] on button "Assign Provider" at bounding box center [202, 148] width 60 height 10
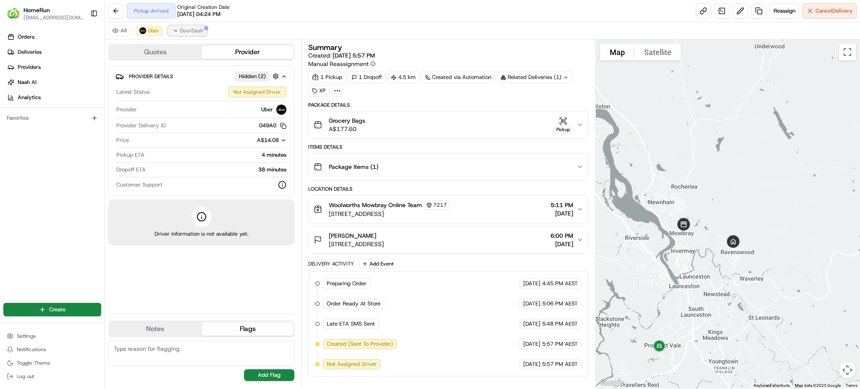
click at [182, 34] on button "DoorDash" at bounding box center [187, 31] width 39 height 10
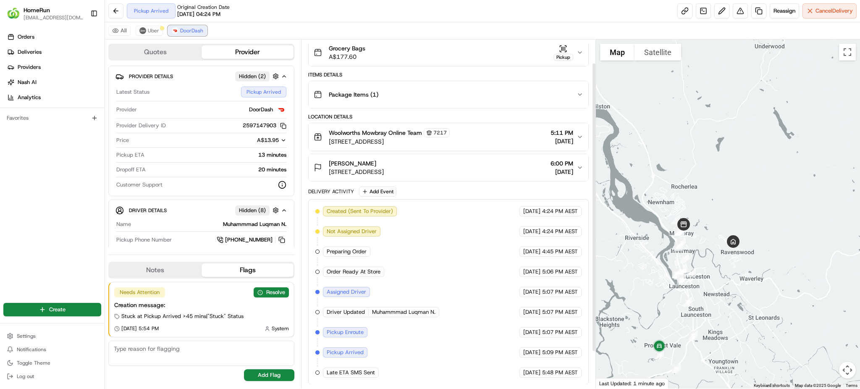
scroll to position [73, 0]
click at [140, 31] on img at bounding box center [142, 30] width 7 height 7
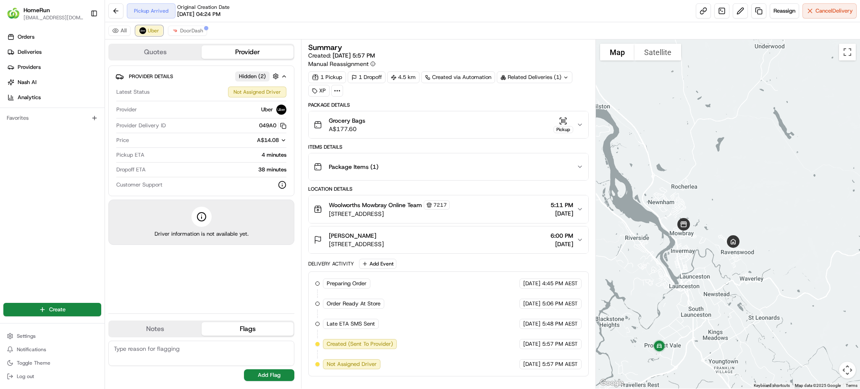
scroll to position [0, 0]
